Goal: Use online tool/utility: Utilize a website feature to perform a specific function

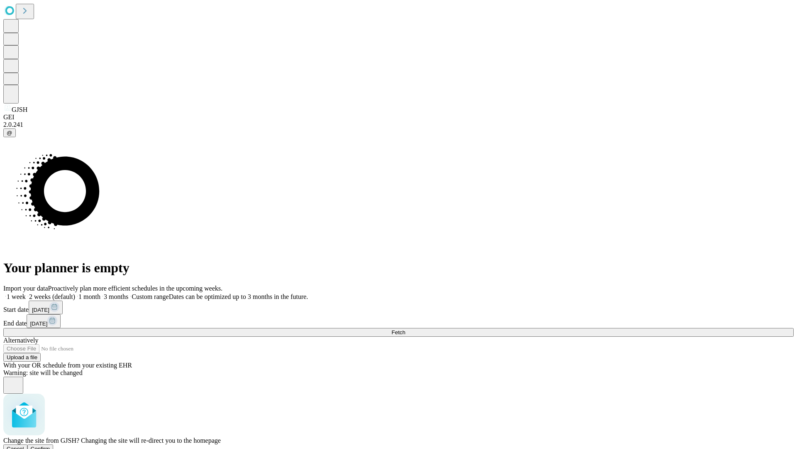
click at [50, 445] on span "Confirm" at bounding box center [41, 448] width 20 height 6
click at [101, 293] on label "1 month" at bounding box center [87, 296] width 25 height 7
click at [405, 329] on span "Fetch" at bounding box center [399, 332] width 14 height 6
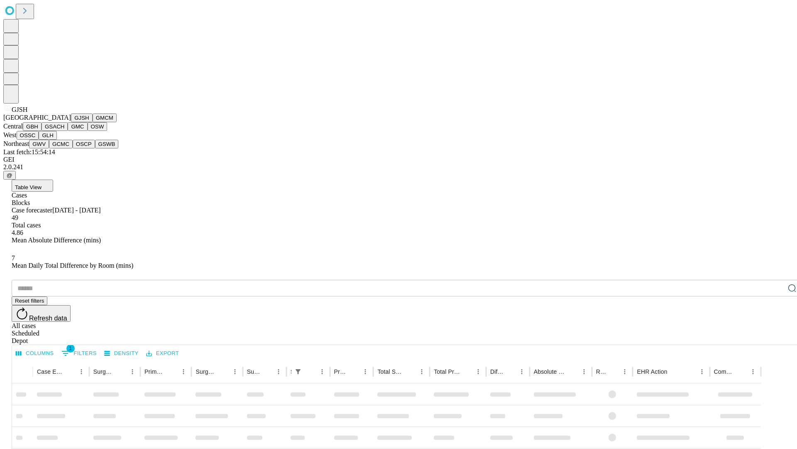
click at [93, 122] on button "GMCM" at bounding box center [105, 117] width 24 height 9
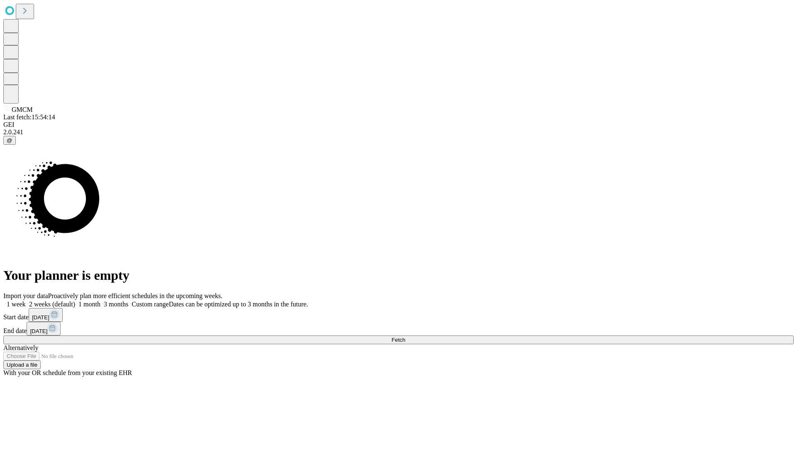
click at [101, 300] on label "1 month" at bounding box center [87, 303] width 25 height 7
click at [405, 336] on span "Fetch" at bounding box center [399, 339] width 14 height 6
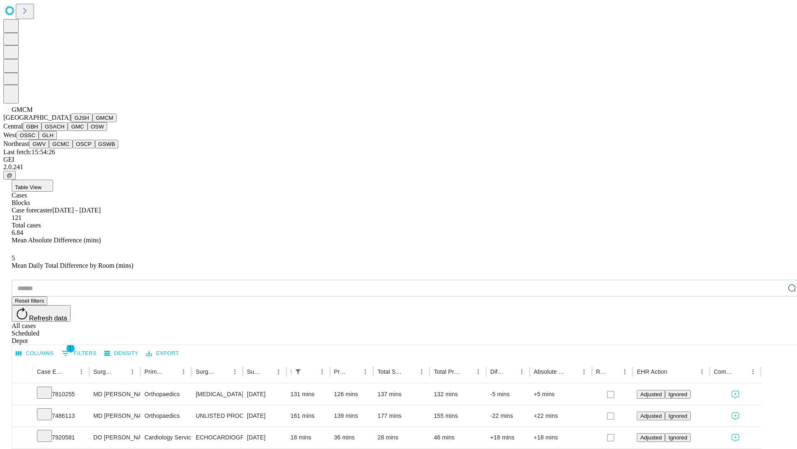
click at [42, 131] on button "GBH" at bounding box center [32, 126] width 19 height 9
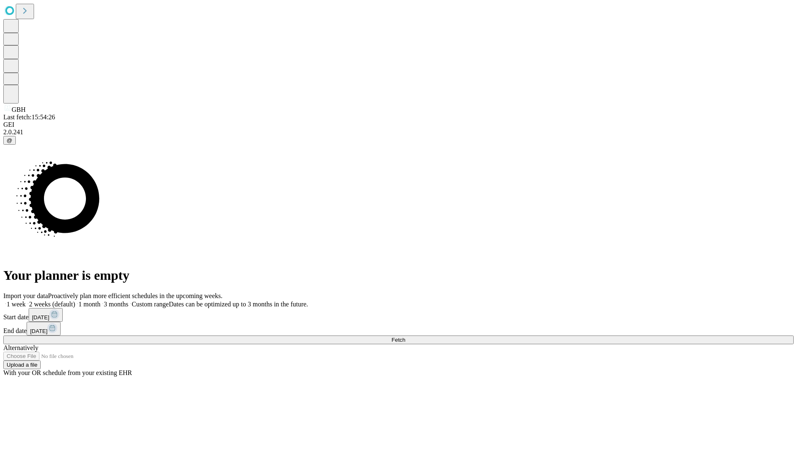
click at [101, 300] on label "1 month" at bounding box center [87, 303] width 25 height 7
click at [405, 336] on span "Fetch" at bounding box center [399, 339] width 14 height 6
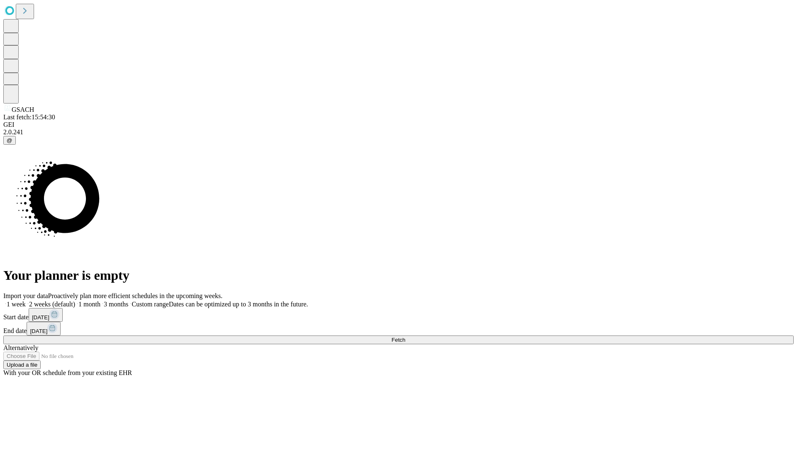
click at [101, 300] on label "1 month" at bounding box center [87, 303] width 25 height 7
click at [405, 336] on span "Fetch" at bounding box center [399, 339] width 14 height 6
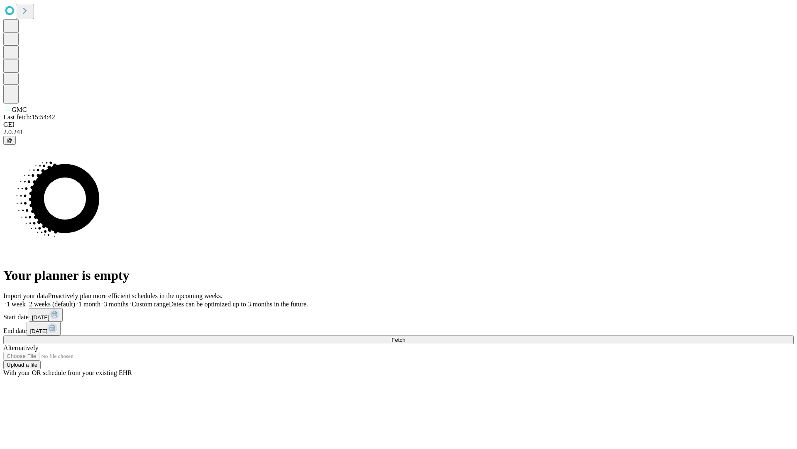
click at [101, 300] on label "1 month" at bounding box center [87, 303] width 25 height 7
click at [405, 336] on span "Fetch" at bounding box center [399, 339] width 14 height 6
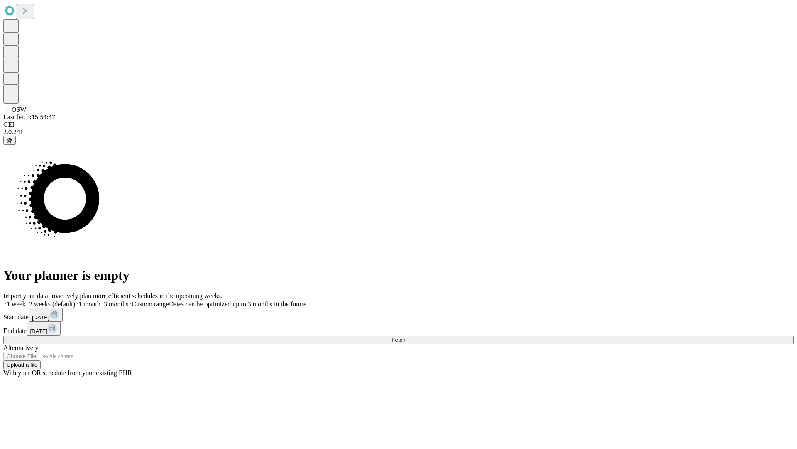
click at [101, 300] on label "1 month" at bounding box center [87, 303] width 25 height 7
click at [405, 336] on span "Fetch" at bounding box center [399, 339] width 14 height 6
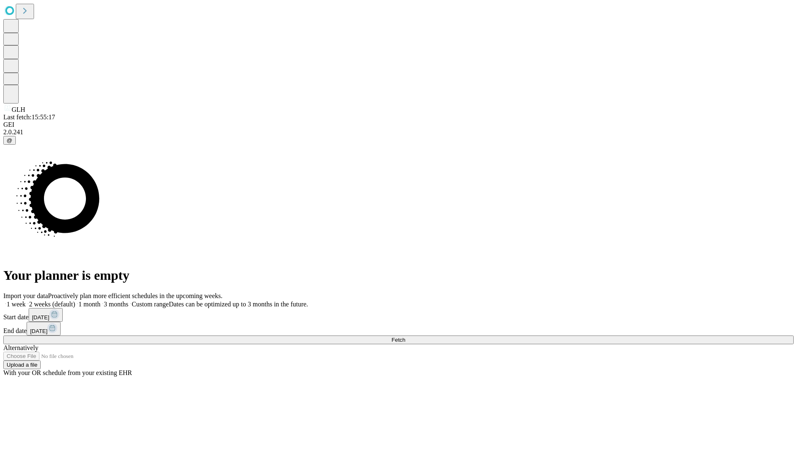
click at [101, 300] on label "1 month" at bounding box center [87, 303] width 25 height 7
click at [405, 336] on span "Fetch" at bounding box center [399, 339] width 14 height 6
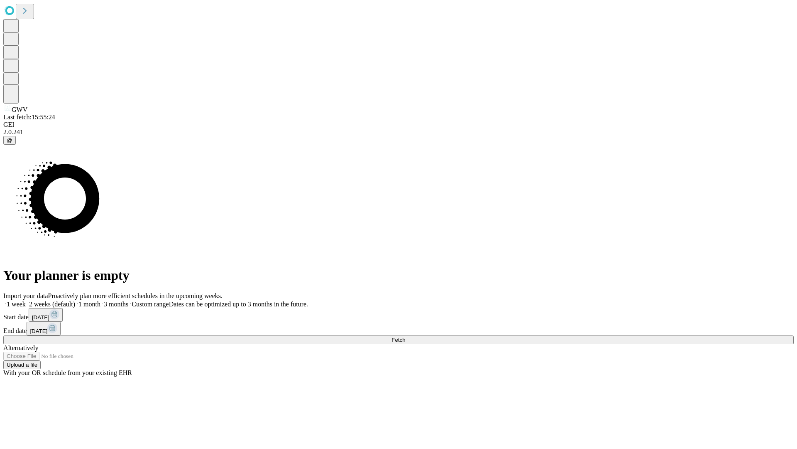
click at [101, 300] on label "1 month" at bounding box center [87, 303] width 25 height 7
click at [405, 336] on span "Fetch" at bounding box center [399, 339] width 14 height 6
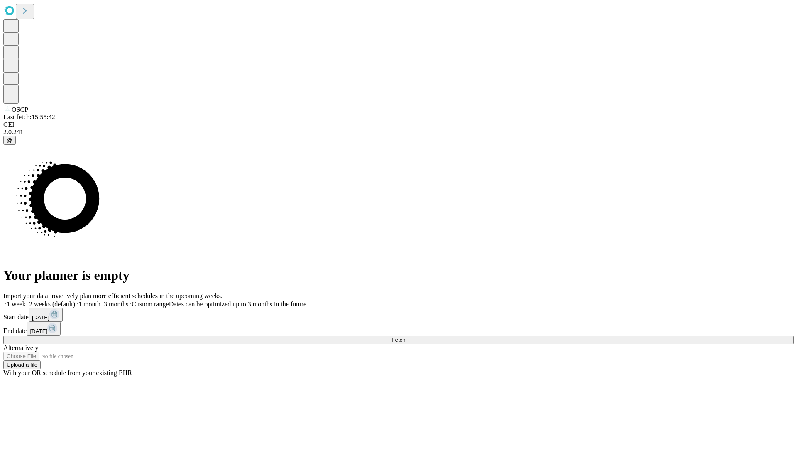
click at [101, 300] on label "1 month" at bounding box center [87, 303] width 25 height 7
click at [405, 336] on span "Fetch" at bounding box center [399, 339] width 14 height 6
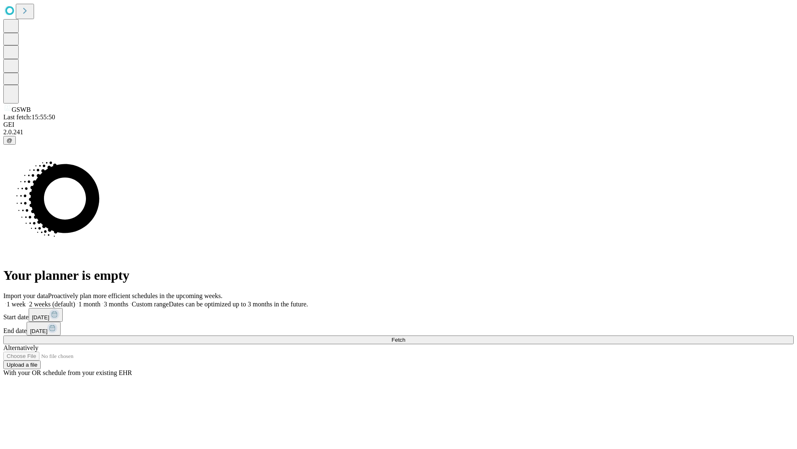
click at [101, 300] on label "1 month" at bounding box center [87, 303] width 25 height 7
click at [405, 336] on span "Fetch" at bounding box center [399, 339] width 14 height 6
